Goal: Task Accomplishment & Management: Use online tool/utility

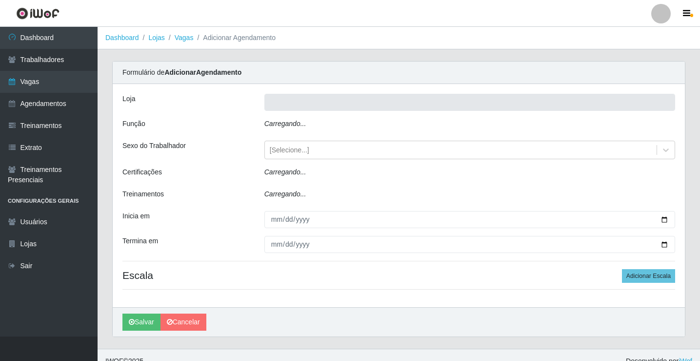
type input "Rede Econômico - Prata"
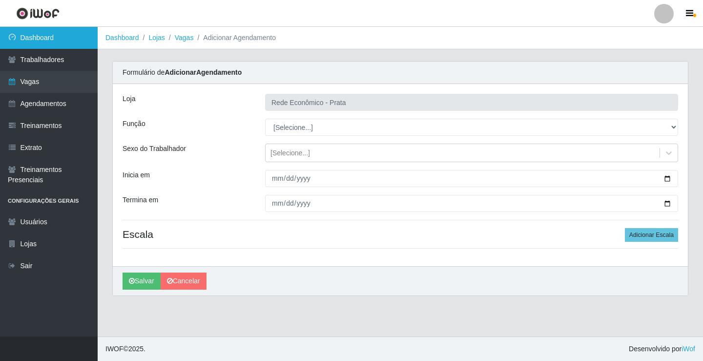
click at [84, 41] on link "Dashboard" at bounding box center [49, 38] width 98 height 22
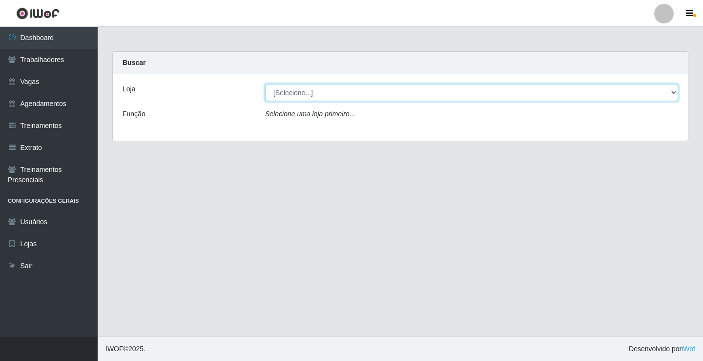
click at [677, 91] on select "[Selecione...] Rede Econômico - Prata" at bounding box center [471, 92] width 413 height 17
select select "192"
click at [265, 84] on select "[Selecione...] Rede Econômico - Prata" at bounding box center [471, 92] width 413 height 17
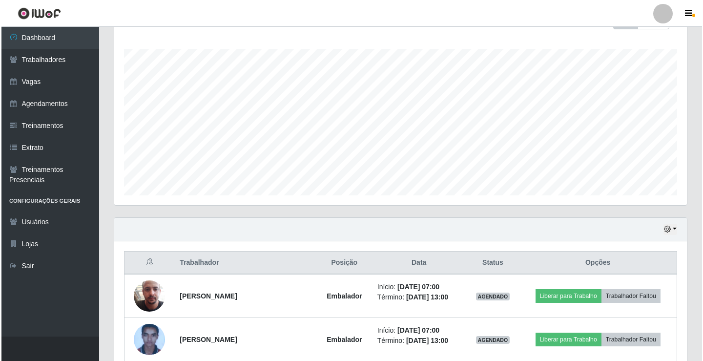
scroll to position [293, 0]
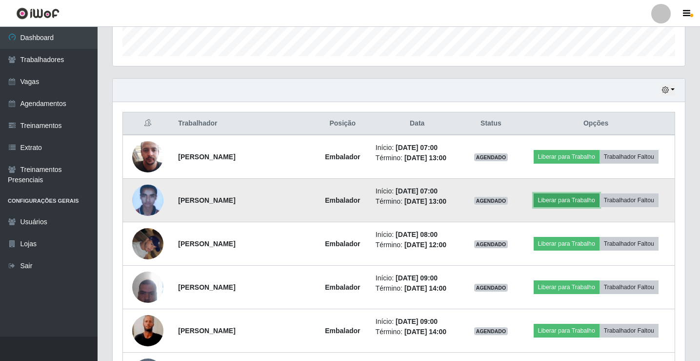
click at [573, 196] on button "Liberar para Trabalho" at bounding box center [567, 200] width 66 height 14
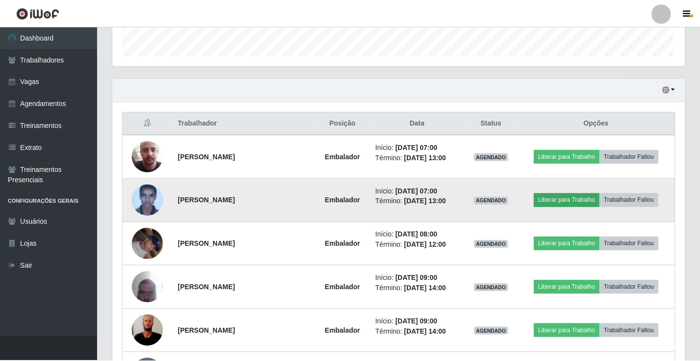
scroll to position [203, 568]
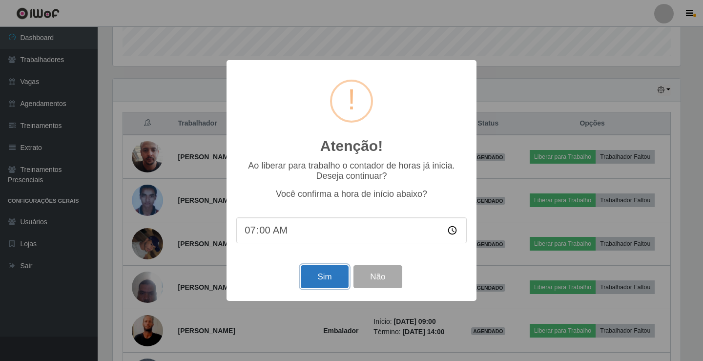
click at [328, 278] on button "Sim" at bounding box center [324, 276] width 47 height 23
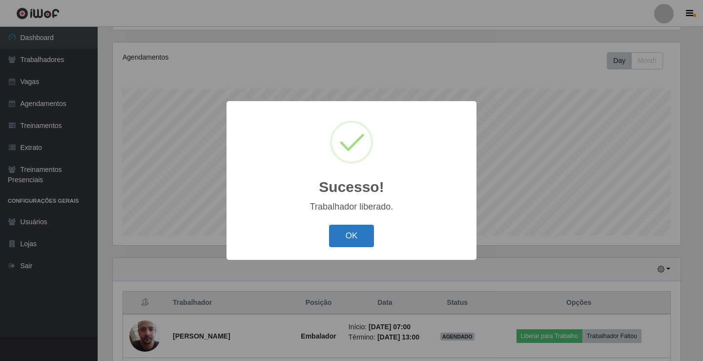
click at [348, 242] on button "OK" at bounding box center [351, 236] width 45 height 23
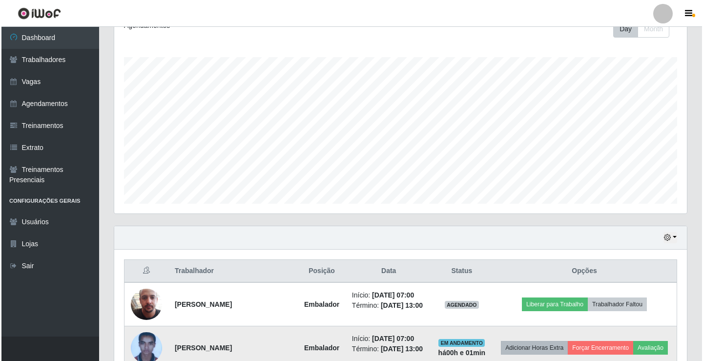
scroll to position [163, 0]
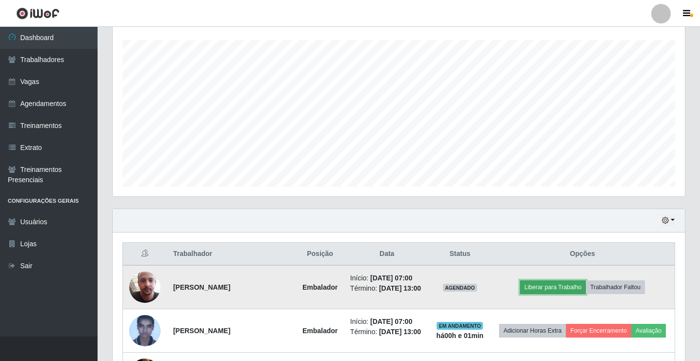
click at [571, 293] on button "Liberar para Trabalho" at bounding box center [553, 287] width 66 height 14
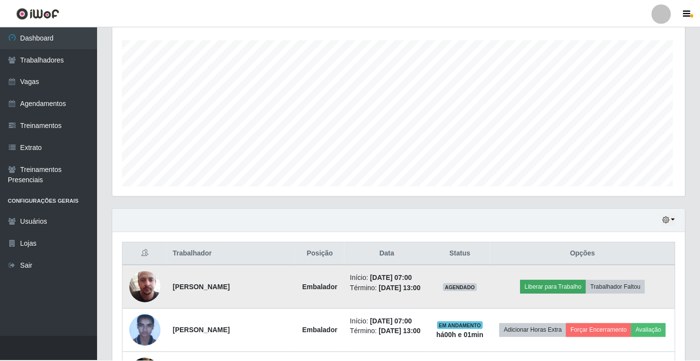
scroll to position [203, 568]
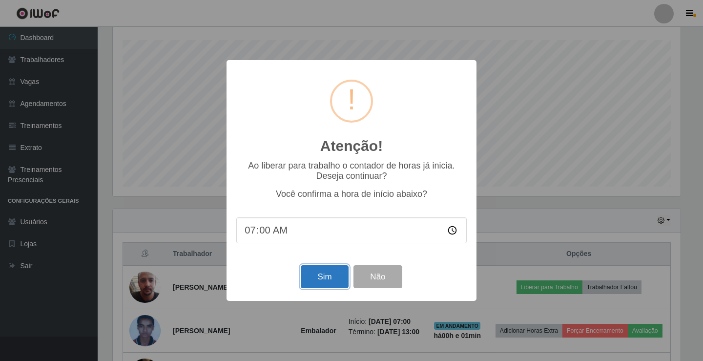
click at [322, 278] on button "Sim" at bounding box center [324, 276] width 47 height 23
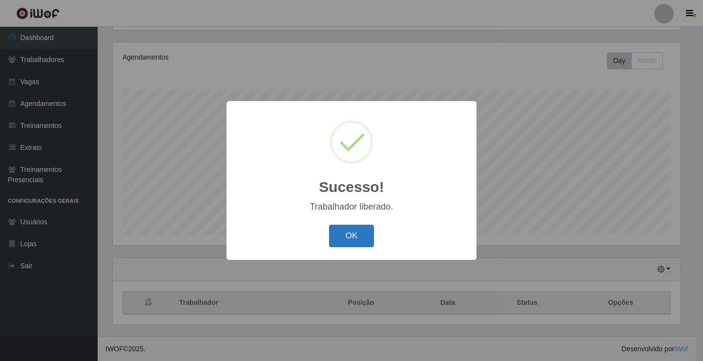
click at [338, 235] on button "OK" at bounding box center [351, 236] width 45 height 23
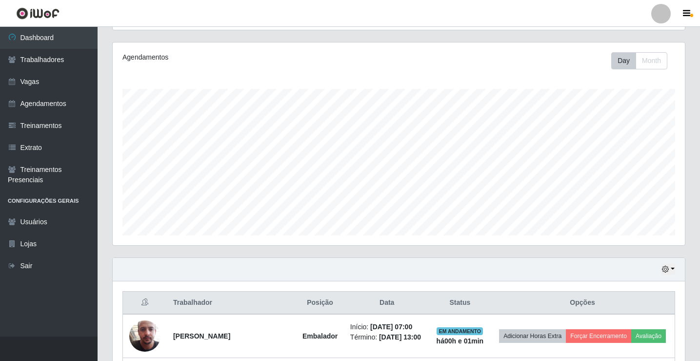
scroll to position [203, 573]
